Goal: Information Seeking & Learning: Find specific fact

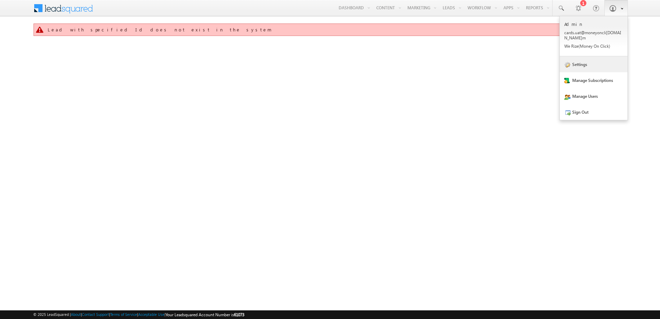
click at [591, 57] on link "Settings" at bounding box center [594, 64] width 68 height 16
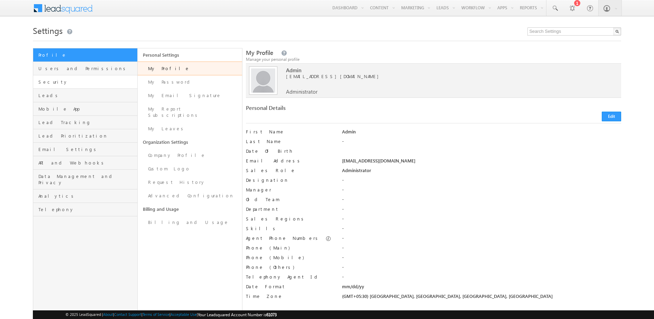
click at [101, 75] on link "Security" at bounding box center [85, 81] width 104 height 13
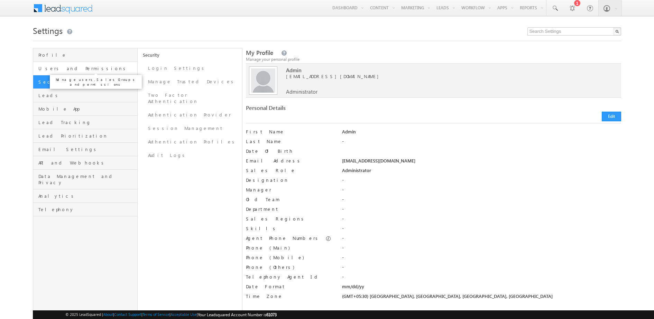
click at [105, 69] on span "Users and Permissions" at bounding box center [86, 68] width 97 height 6
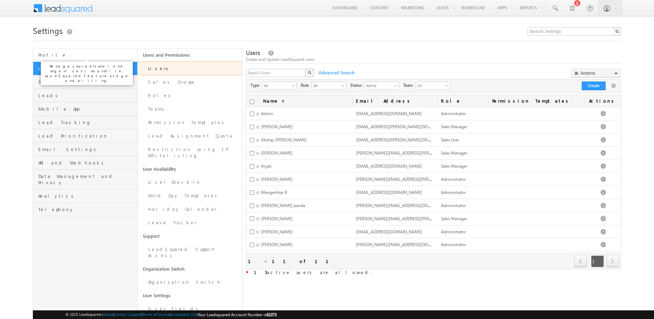
click at [86, 53] on span "Profile" at bounding box center [86, 55] width 97 height 6
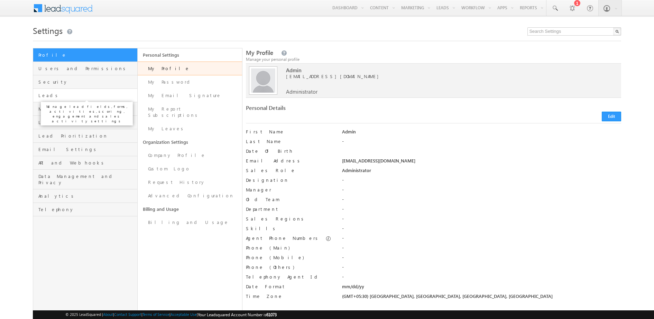
click at [79, 98] on span "Leads" at bounding box center [86, 95] width 97 height 6
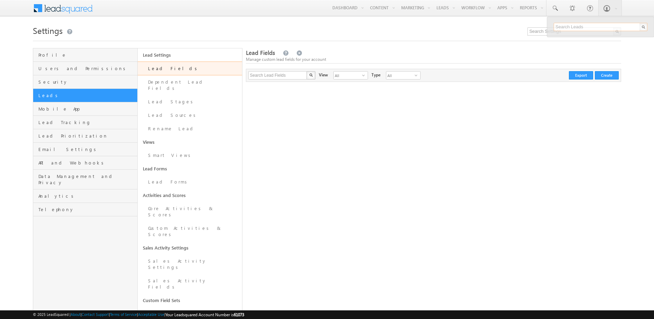
paste input "4113635"
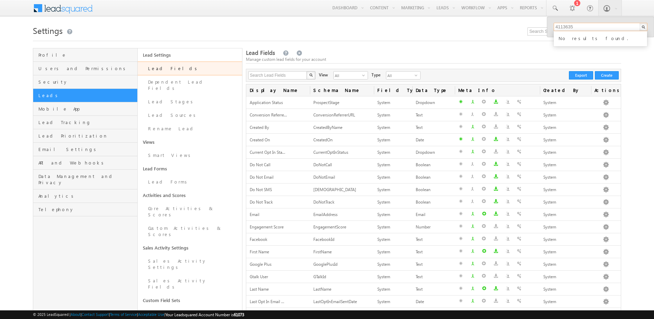
type input "4113635"
click at [577, 38] on div "No results found." at bounding box center [603, 37] width 93 height 9
click at [579, 27] on input "4113635" at bounding box center [600, 27] width 94 height 8
drag, startPoint x: 579, startPoint y: 27, endPoint x: 522, endPoint y: 30, distance: 57.1
click at [522, 30] on body "Menu Admin cards .uat@ money oncli ck.co" at bounding box center [327, 230] width 654 height 460
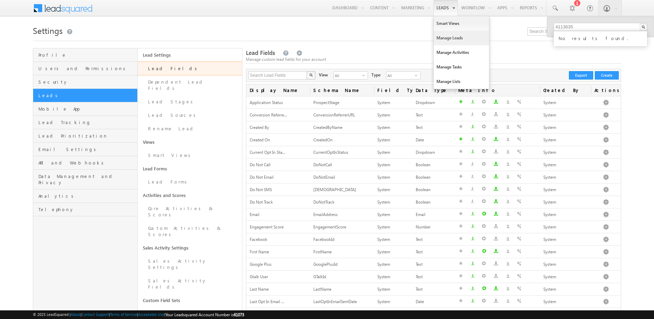
click at [456, 36] on link "Manage Leads" at bounding box center [460, 38] width 55 height 15
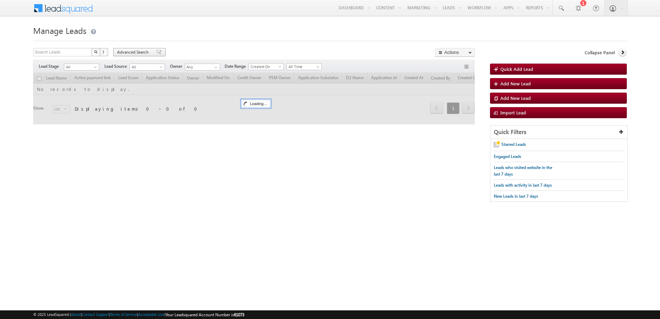
click at [134, 50] on span "Advanced Search" at bounding box center [134, 52] width 34 height 6
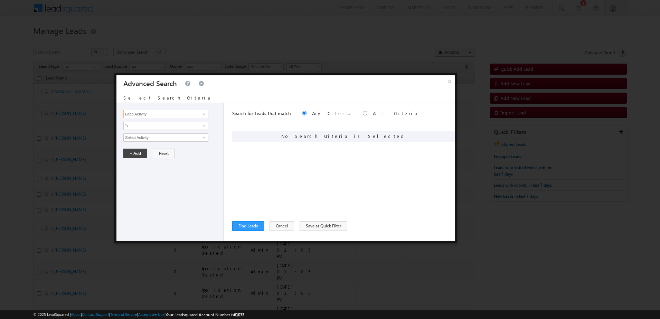
click at [182, 114] on input "Lead Activity" at bounding box center [165, 114] width 85 height 8
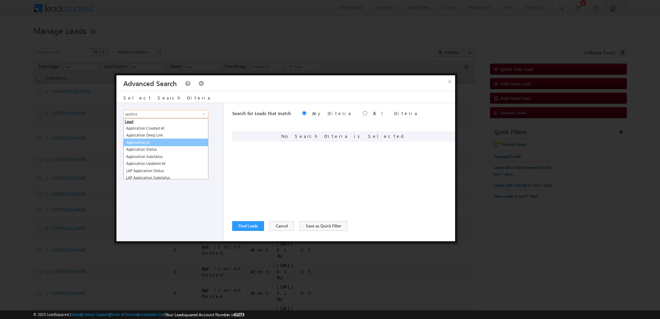
click at [163, 144] on link "Application id" at bounding box center [165, 143] width 85 height 8
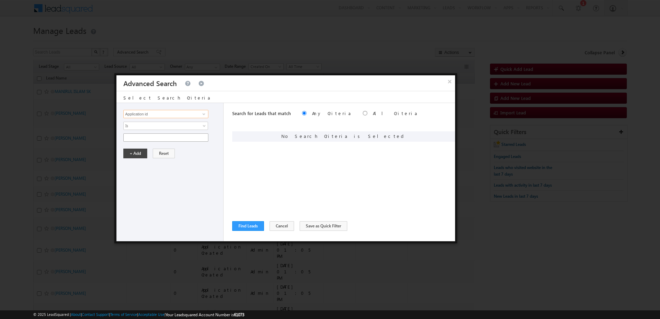
type input "Application id"
paste input "4113635"
click at [173, 138] on input "4113635" at bounding box center [165, 137] width 85 height 8
type input "4113635"
click at [129, 158] on div "Lead Activity Task Sales Group Prospect Id AA AA Owner AA Status Aadhaar Addres…" at bounding box center [169, 172] width 107 height 138
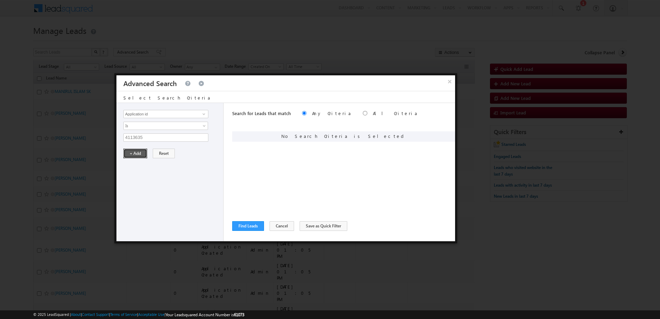
click at [135, 153] on button "+ Add" at bounding box center [135, 154] width 24 height 10
click at [247, 230] on button "Find Leads" at bounding box center [248, 226] width 32 height 10
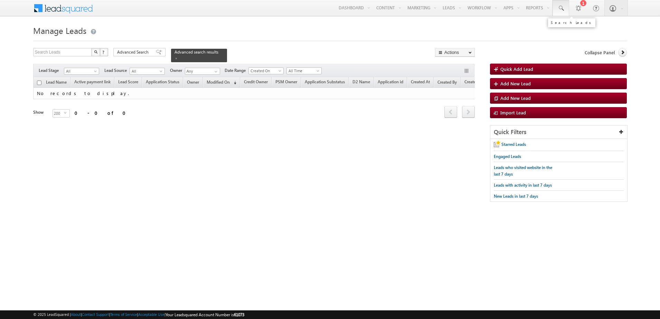
click at [556, 7] on link at bounding box center [561, 8] width 17 height 16
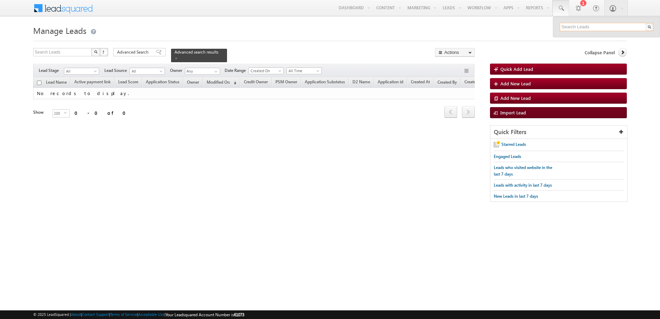
paste input "4113635"
type input "4113635"
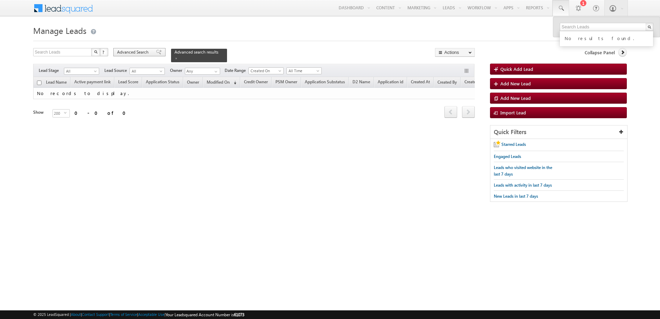
click at [143, 48] on div "Advanced Search" at bounding box center [139, 52] width 52 height 8
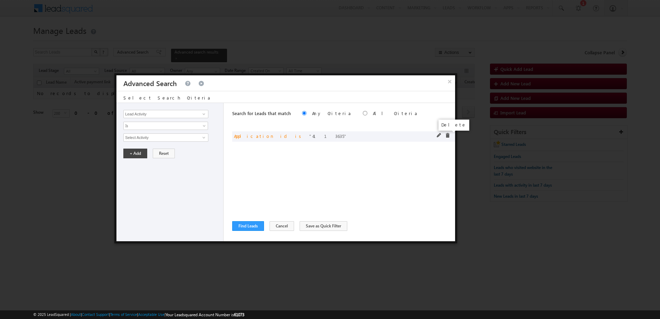
click at [447, 137] on span at bounding box center [447, 135] width 5 height 5
click at [448, 78] on button "×" at bounding box center [449, 81] width 11 height 12
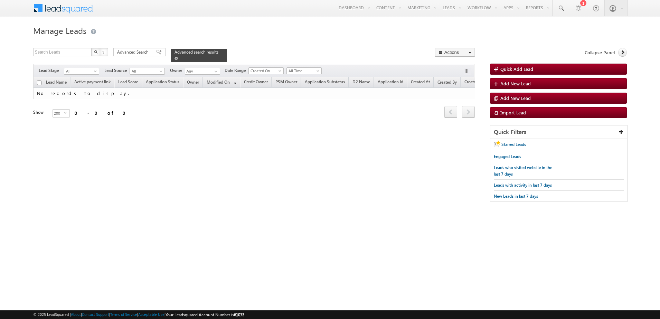
click at [178, 57] on span at bounding box center [176, 58] width 3 height 3
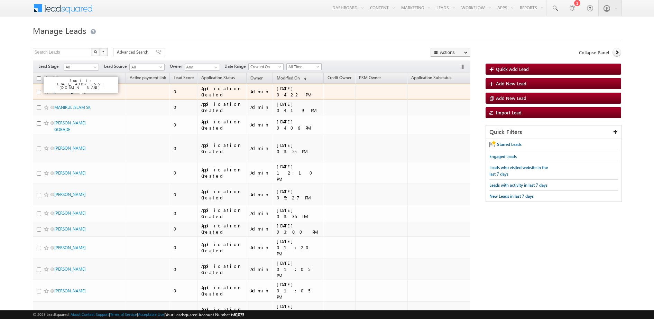
click at [69, 94] on link "RAMAKRISHNAN KUPPUSAMY" at bounding box center [69, 91] width 31 height 5
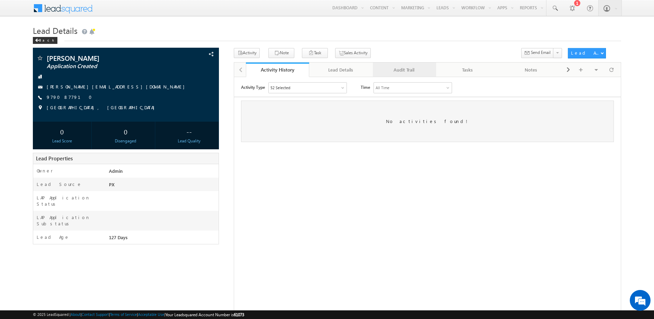
click at [405, 71] on div "Audit Trail" at bounding box center [403, 70] width 51 height 8
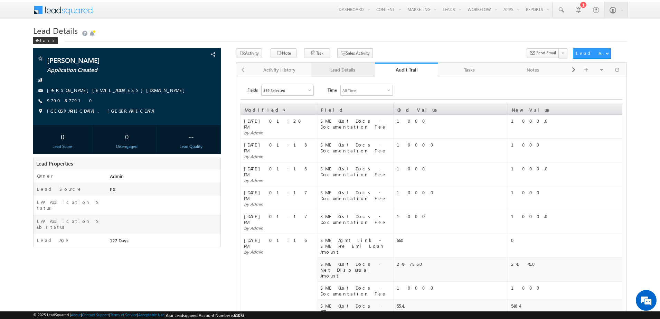
click at [332, 71] on div "Lead Details" at bounding box center [342, 70] width 51 height 8
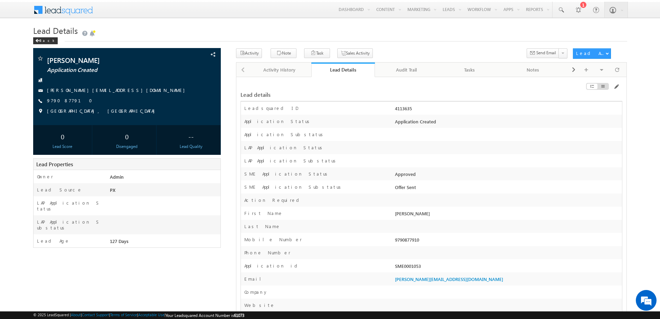
scroll to position [11684, 0]
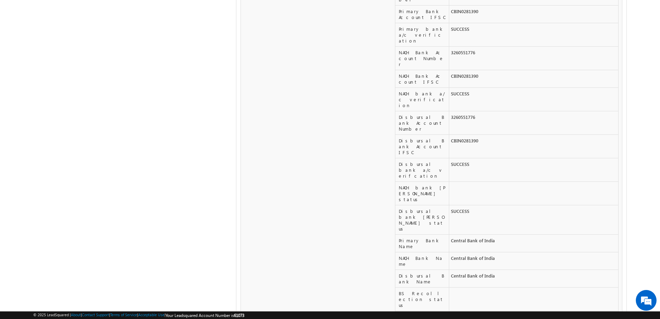
drag, startPoint x: 396, startPoint y: 161, endPoint x: 413, endPoint y: 162, distance: 16.9
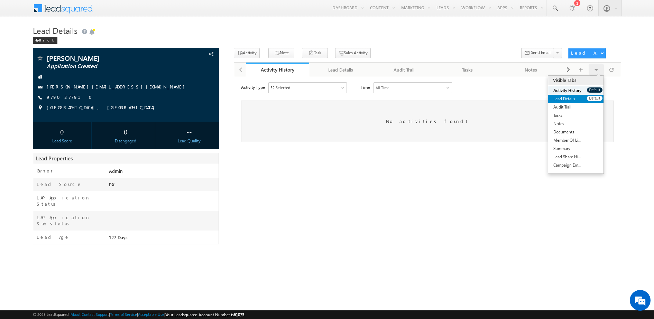
click at [573, 96] on link "Lead Details" at bounding box center [567, 99] width 39 height 8
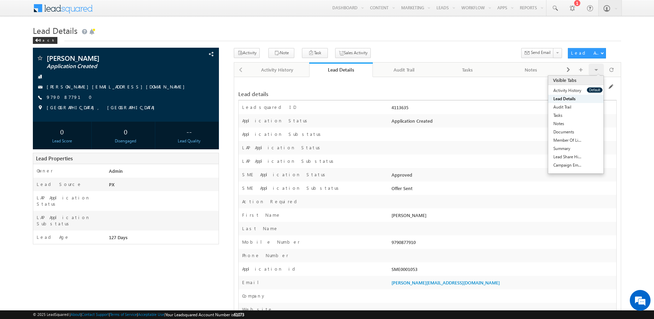
drag, startPoint x: 423, startPoint y: 109, endPoint x: 237, endPoint y: 110, distance: 186.6
copy div "Leadsquared ID 4113635"
click at [445, 36] on link "Manage Leads" at bounding box center [460, 38] width 55 height 15
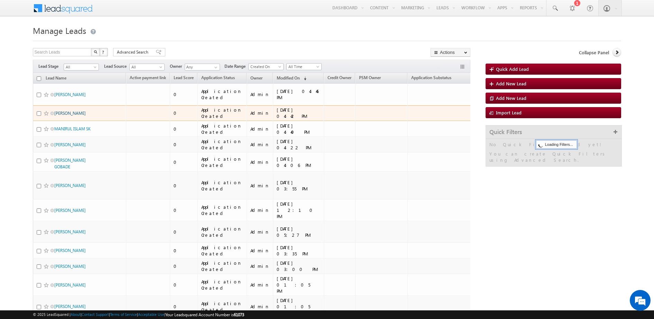
click at [71, 111] on link "[PERSON_NAME]" at bounding box center [69, 113] width 31 height 5
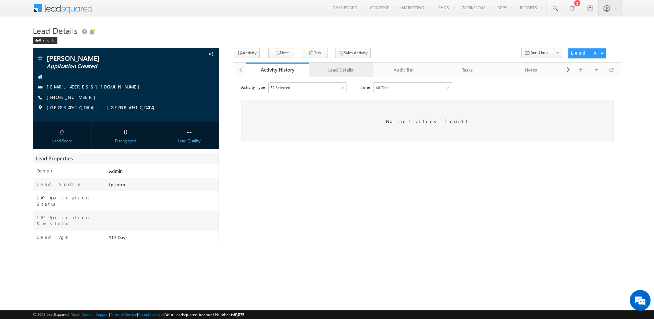
click at [336, 66] on div "Lead Details" at bounding box center [339, 70] width 51 height 8
click at [340, 72] on div "Lead Details" at bounding box center [339, 70] width 51 height 8
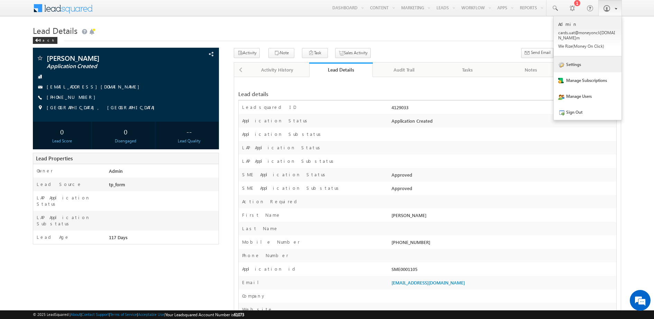
click at [591, 58] on link "Settings" at bounding box center [587, 64] width 68 height 16
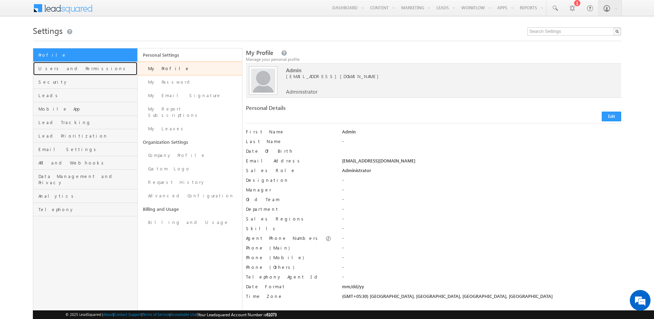
click at [93, 73] on link "Users and Permissions" at bounding box center [85, 68] width 104 height 13
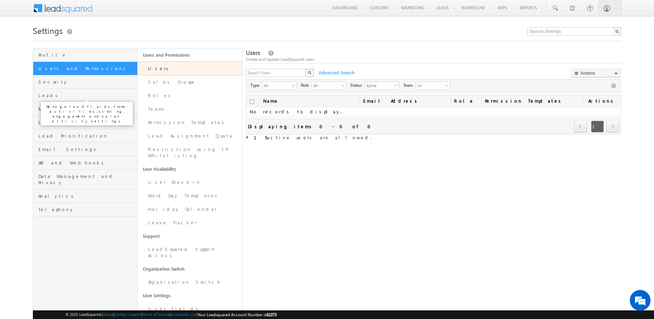
click at [92, 93] on span "Leads" at bounding box center [86, 95] width 97 height 6
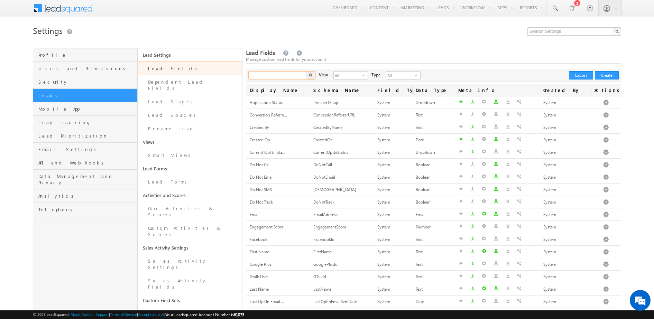
click at [279, 75] on input "text" at bounding box center [277, 75] width 59 height 8
type input "sme credit"
click at [306, 71] on button "button" at bounding box center [310, 75] width 9 height 8
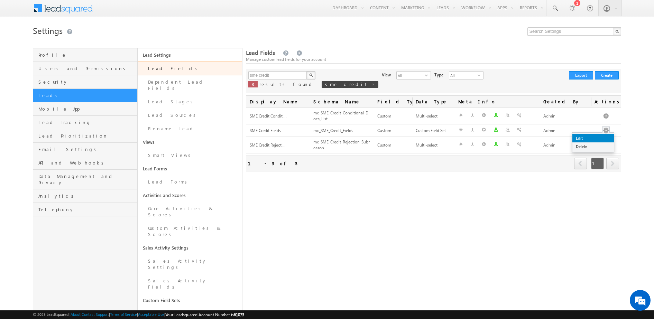
click at [592, 138] on link "Edit" at bounding box center [592, 138] width 41 height 8
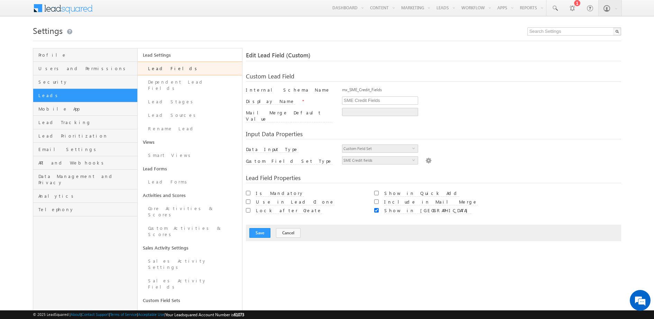
click at [425, 156] on img at bounding box center [428, 160] width 6 height 8
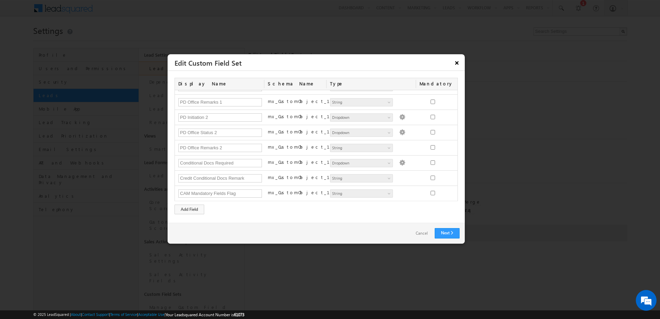
click at [461, 65] on button "×" at bounding box center [456, 63] width 11 height 12
